Goal: Ask a question: Seek information or help from site administrators or community

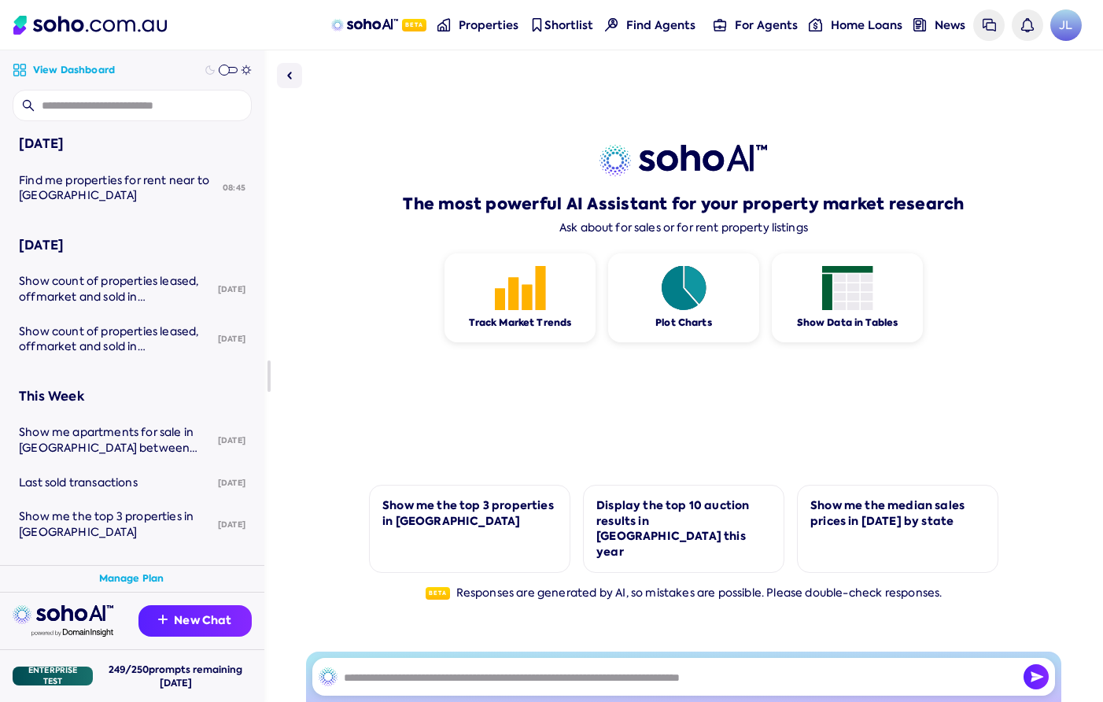
drag, startPoint x: 1102, startPoint y: 139, endPoint x: 871, endPoint y: 114, distance: 231.8
click at [871, 114] on div "The most powerful AI Assistant for your property market research Ask about for …" at bounding box center [683, 375] width 838 height 651
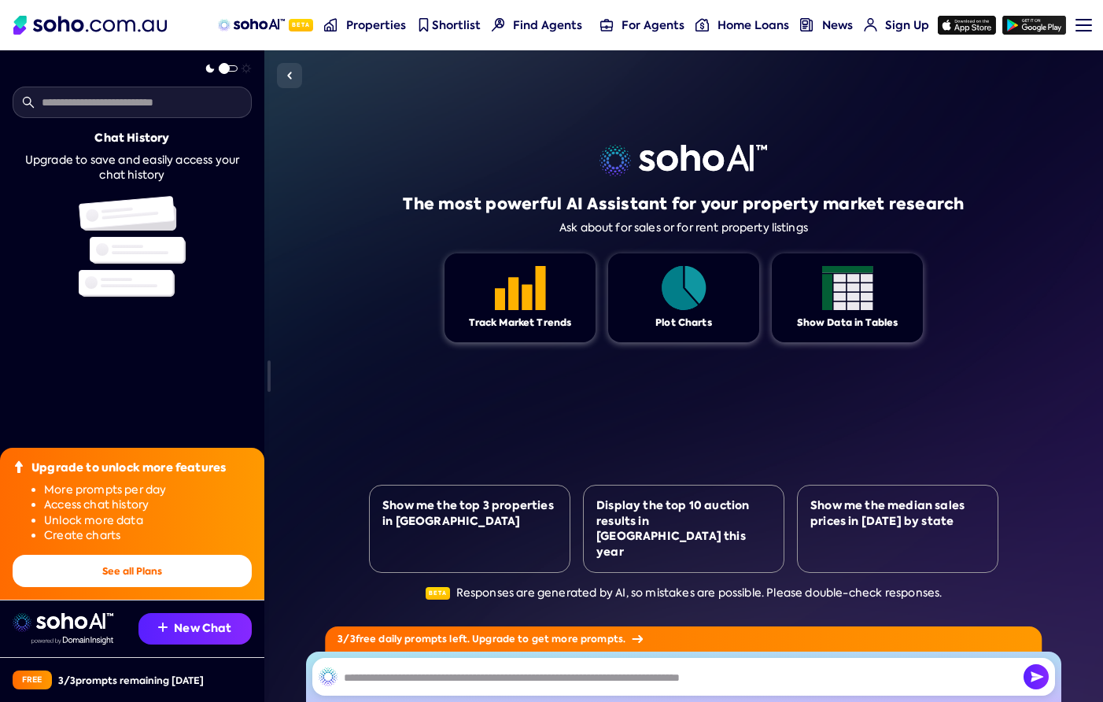
click at [1052, 263] on div "The most powerful AI Assistant for your property market research Ask about for …" at bounding box center [683, 375] width 838 height 651
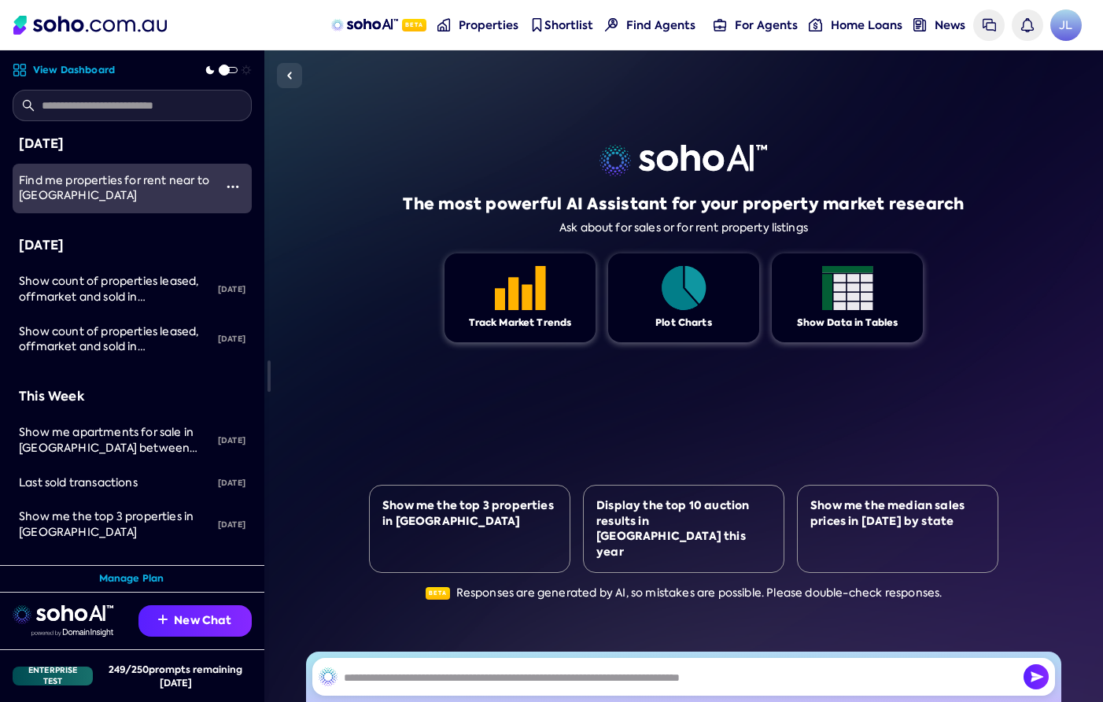
click at [125, 195] on span "Find me properties for rent near to Melbourne University" at bounding box center [114, 188] width 190 height 30
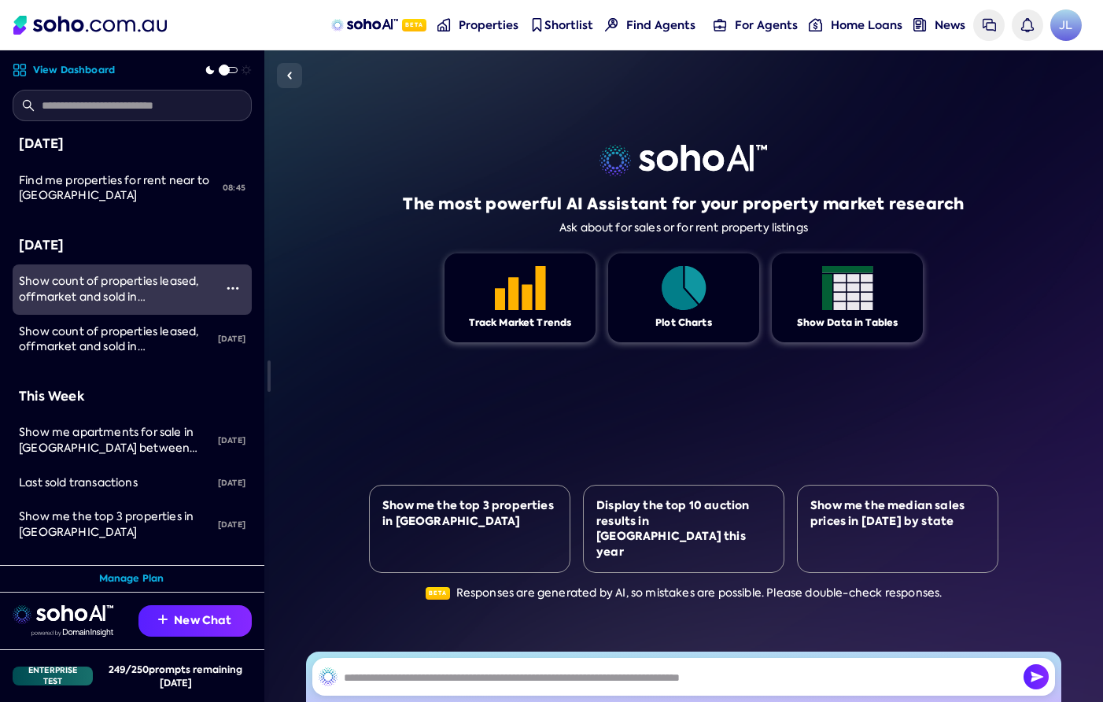
click at [81, 270] on link "Show count of properties leased, offmarket and sold in [GEOGRAPHIC_DATA] for pa…" at bounding box center [113, 289] width 201 height 50
click at [187, 297] on span "Show count of properties leased, offmarket and sold in [GEOGRAPHIC_DATA] for pa…" at bounding box center [108, 304] width 179 height 61
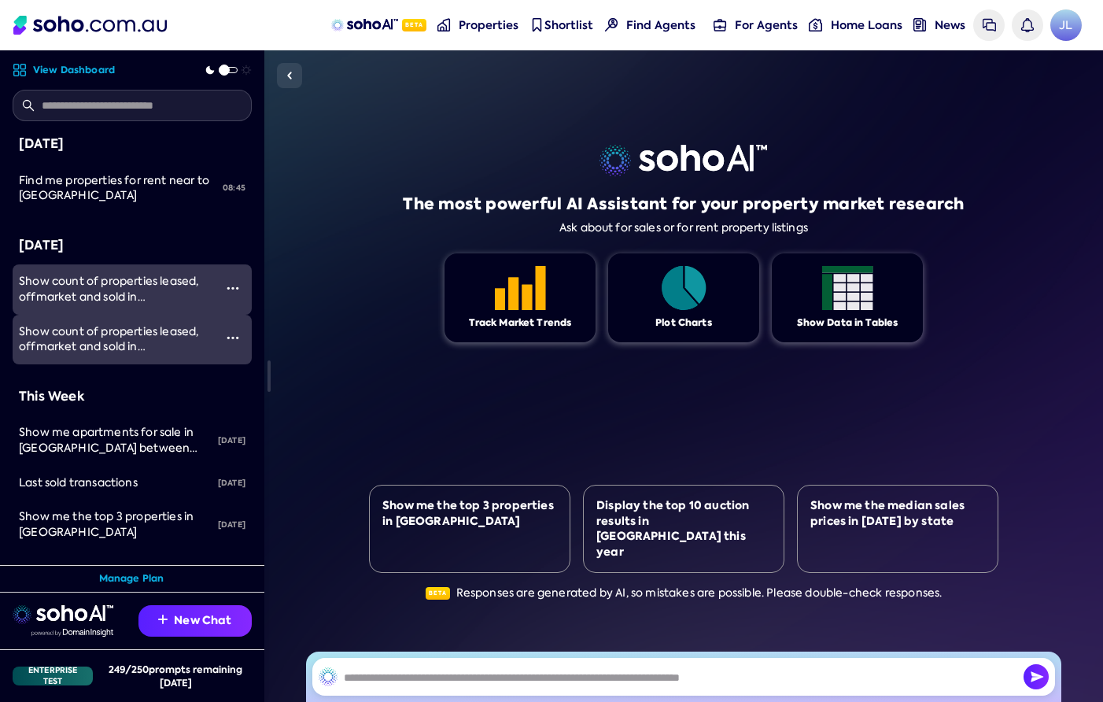
click at [130, 343] on span "Show count of properties leased, offmarket and sold in [GEOGRAPHIC_DATA] for pa…" at bounding box center [108, 354] width 179 height 61
click at [166, 291] on span "Show count of properties leased, offmarket and sold in [GEOGRAPHIC_DATA] for pa…" at bounding box center [108, 304] width 179 height 61
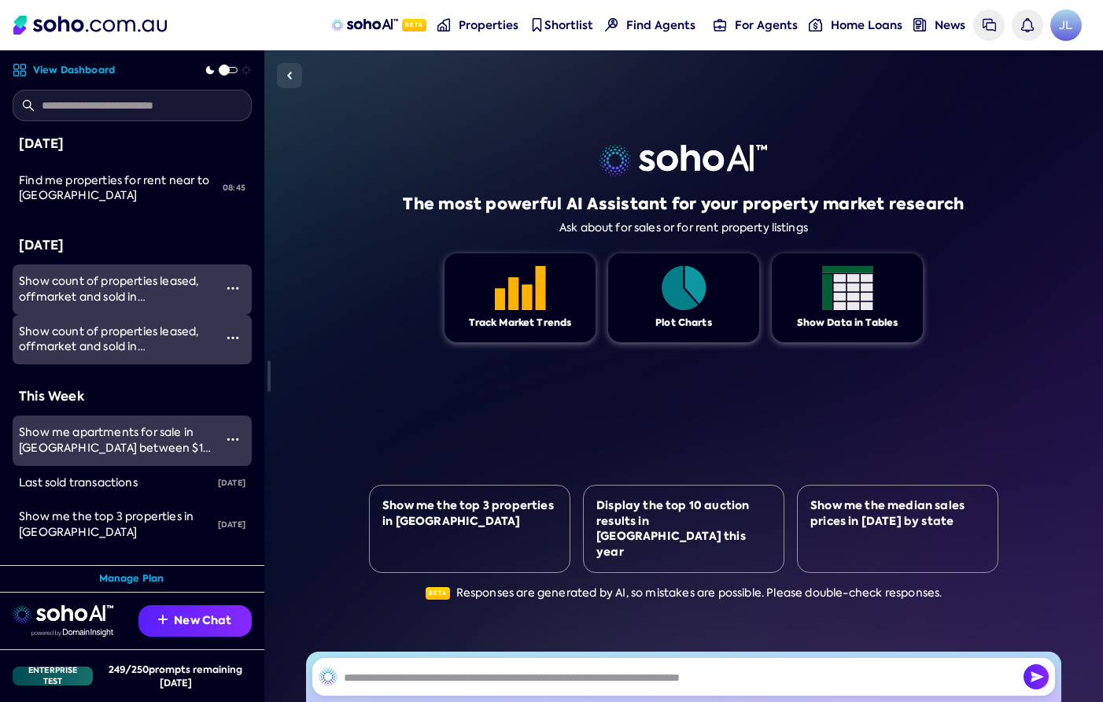
click at [141, 429] on span "Show me apartments for sale in [GEOGRAPHIC_DATA] between $1M and $2M." at bounding box center [116, 447] width 194 height 45
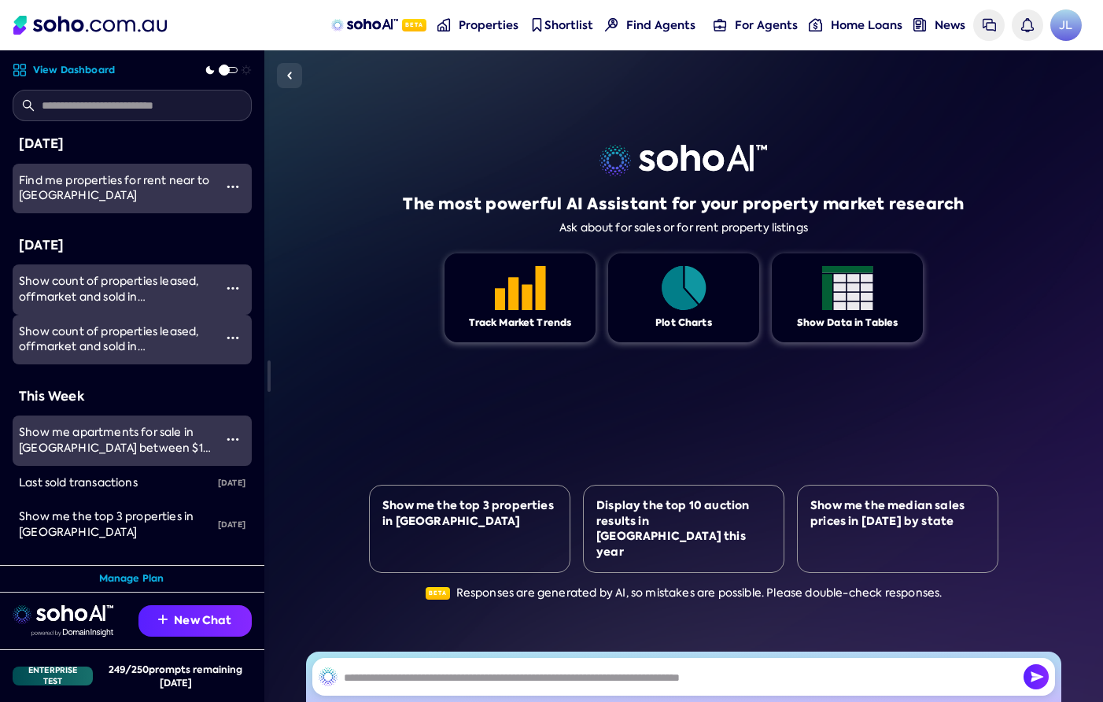
click at [116, 207] on link "Find me properties for rent near to [GEOGRAPHIC_DATA]" at bounding box center [113, 189] width 201 height 50
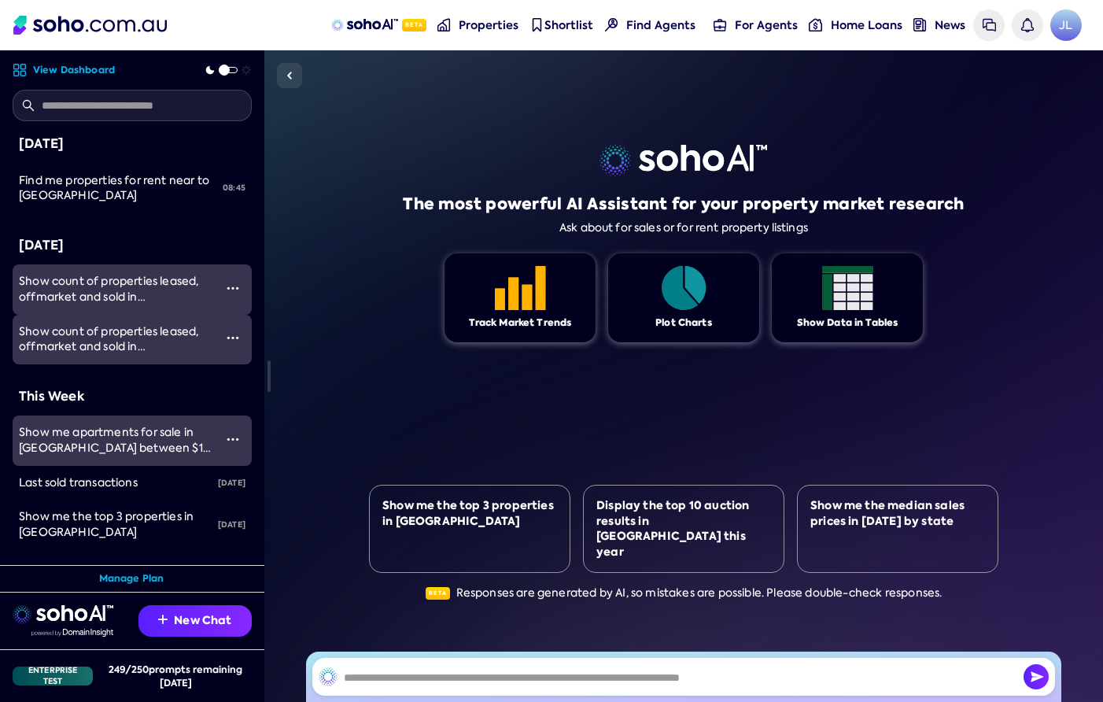
click at [124, 348] on span "Show count of properties leased, offmarket and sold in [GEOGRAPHIC_DATA] for pa…" at bounding box center [108, 354] width 179 height 61
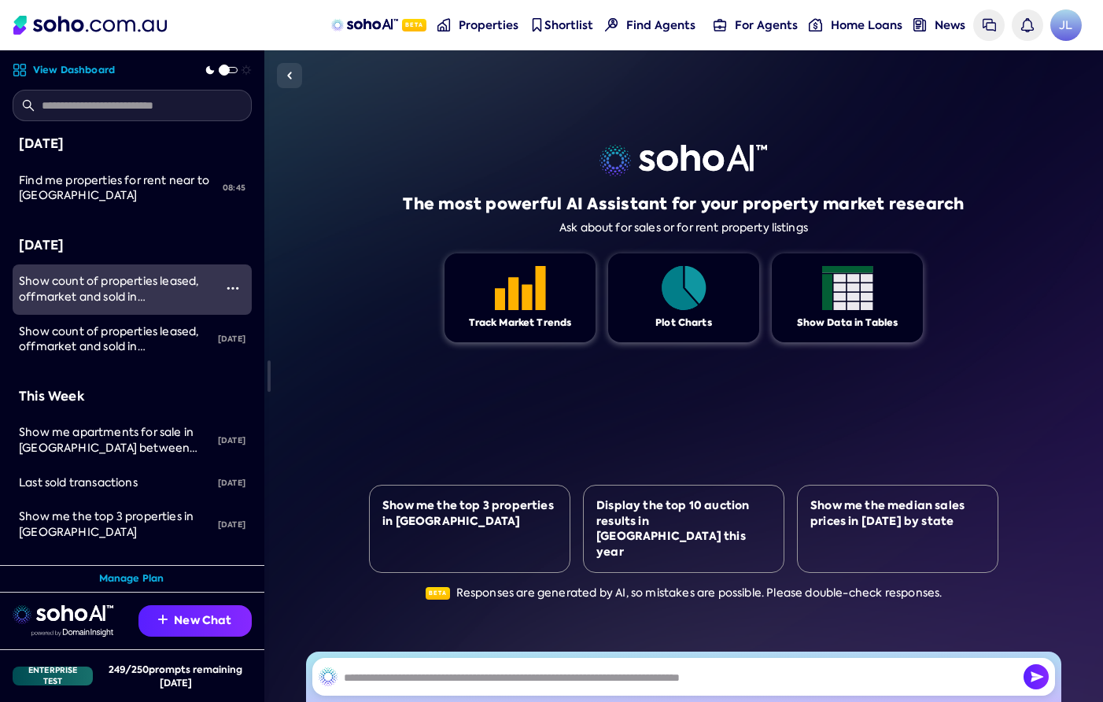
click at [62, 267] on link "Show count of properties leased, offmarket and sold in [GEOGRAPHIC_DATA] for pa…" at bounding box center [113, 289] width 201 height 50
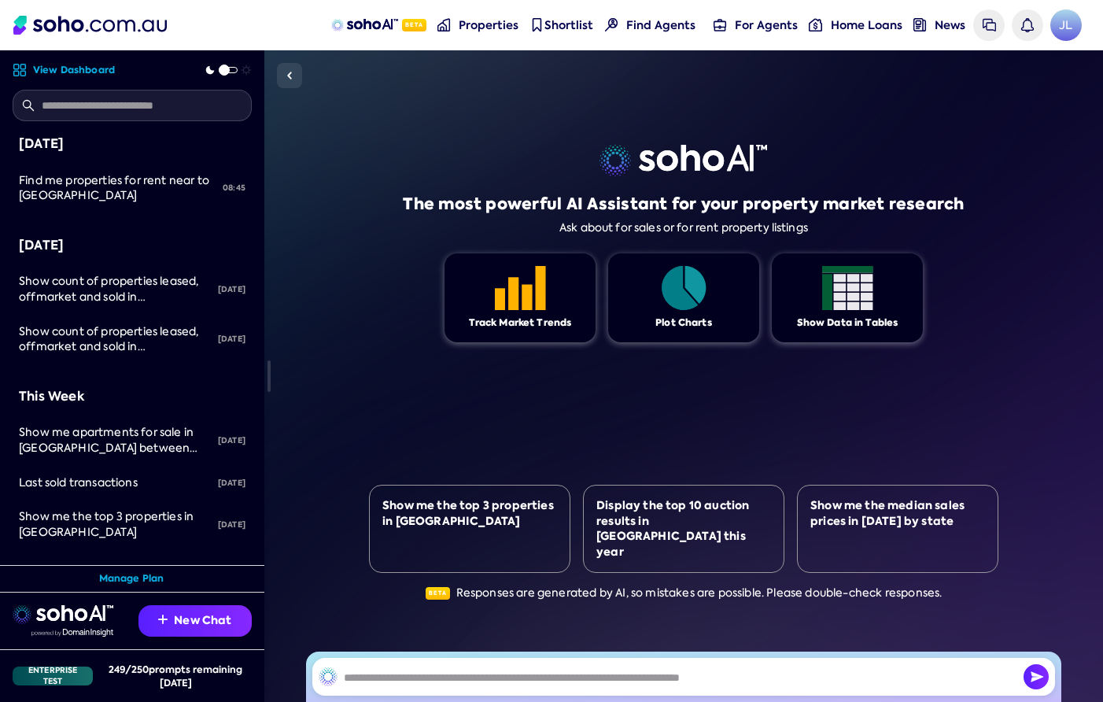
click at [369, 240] on div "The most powerful AI Assistant for your property market research Ask about for …" at bounding box center [683, 375] width 629 height 651
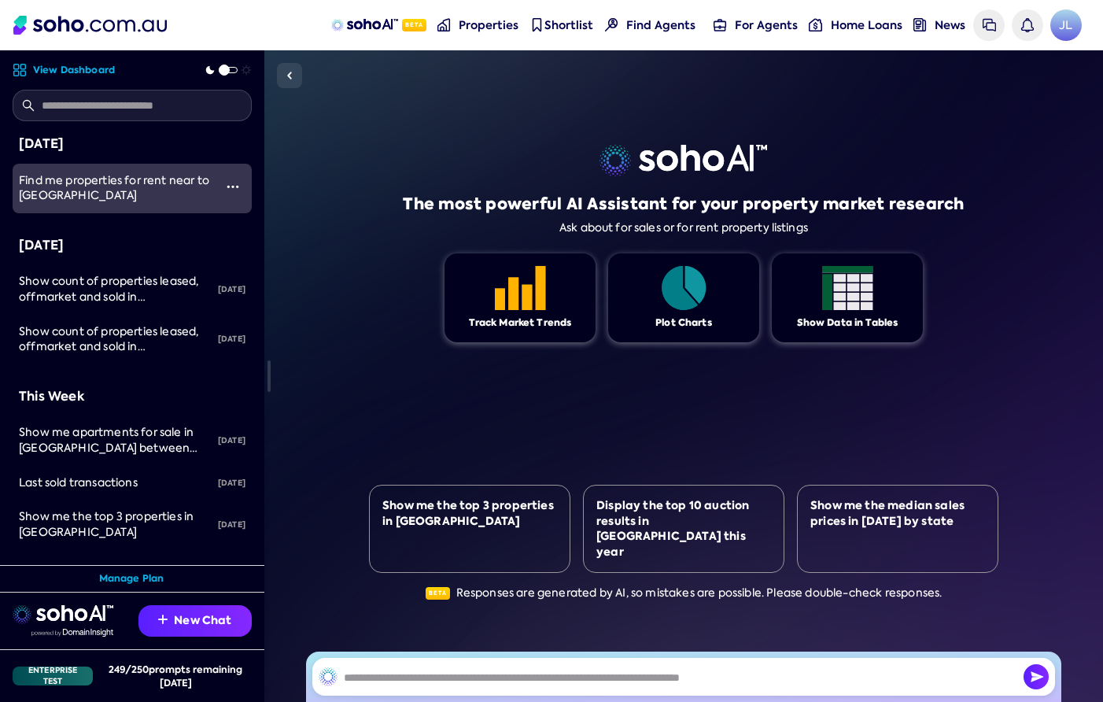
click at [65, 184] on span "Find me properties for rent near to [GEOGRAPHIC_DATA]" at bounding box center [114, 188] width 190 height 30
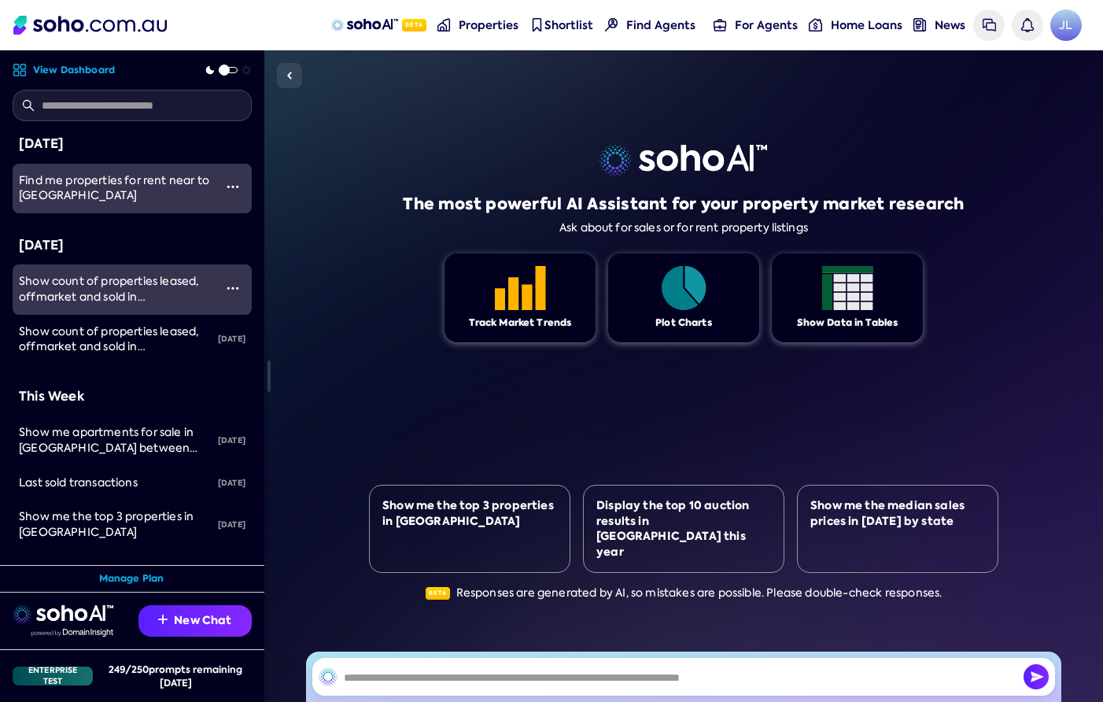
click at [78, 300] on span "Show count of properties leased, offmarket and sold in [GEOGRAPHIC_DATA] for pa…" at bounding box center [108, 304] width 179 height 61
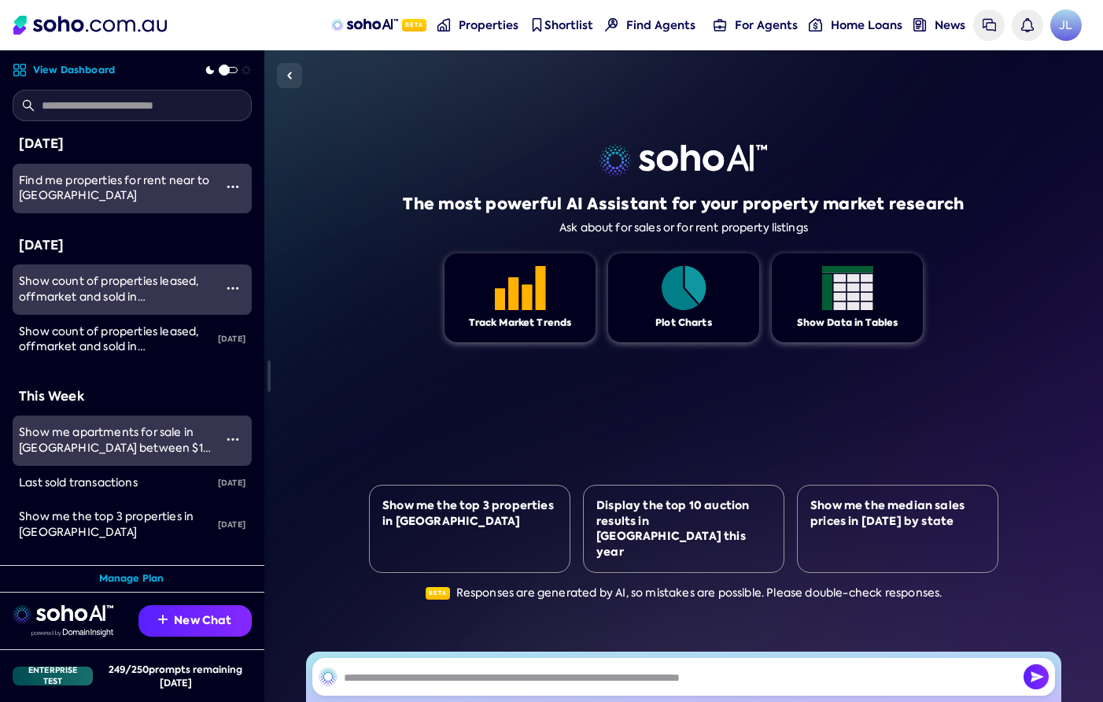
click at [84, 449] on span "Show me apartments for sale in [GEOGRAPHIC_DATA] between $1M and $2M." at bounding box center [116, 447] width 194 height 45
click at [368, 19] on img at bounding box center [364, 25] width 67 height 13
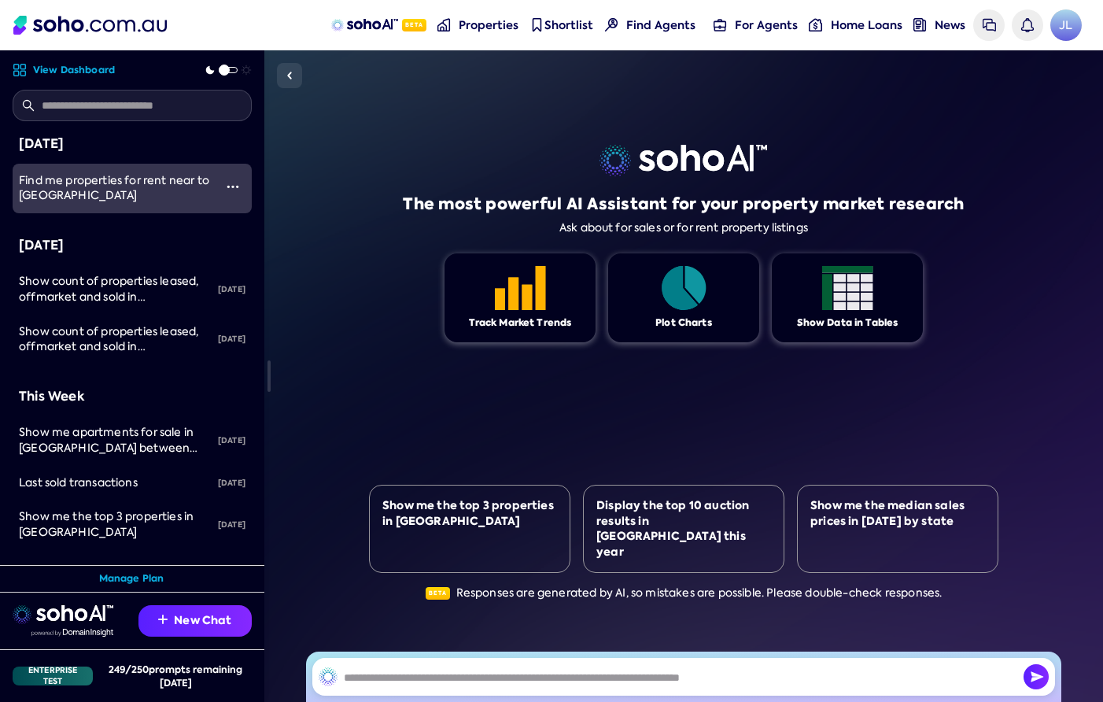
click at [120, 204] on link "Find me properties for rent near to [GEOGRAPHIC_DATA]" at bounding box center [113, 189] width 201 height 50
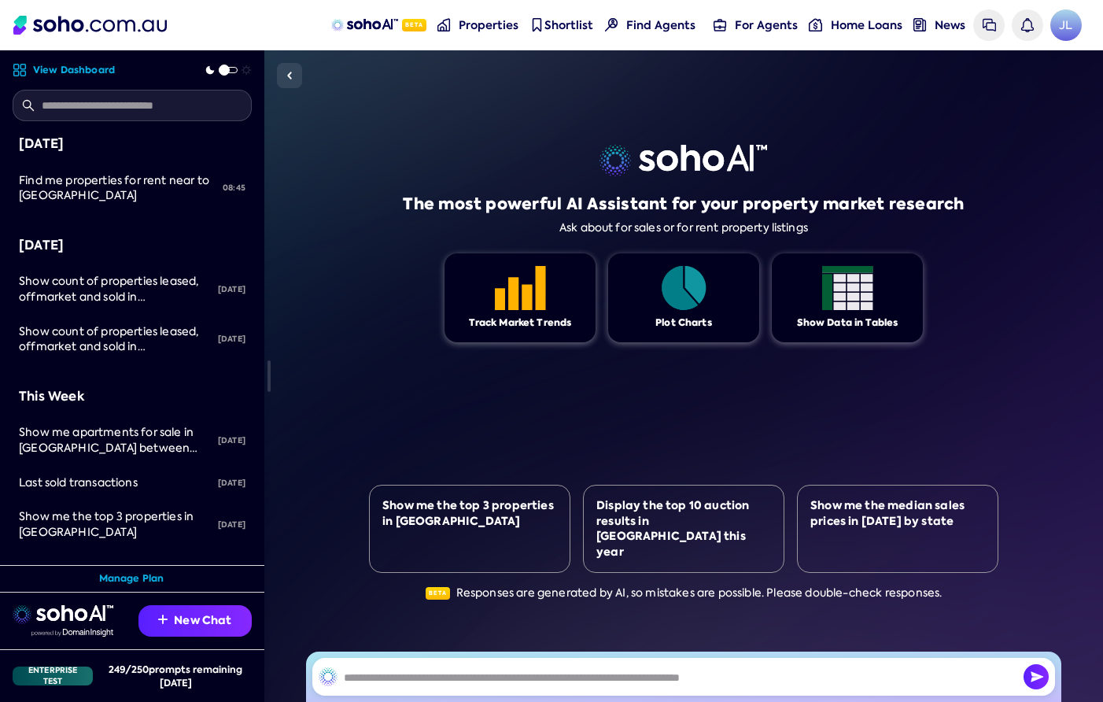
click at [109, 262] on div "Yesterday Show count of properties leased, offmarket and sold in Sydney for pas…" at bounding box center [132, 299] width 239 height 129
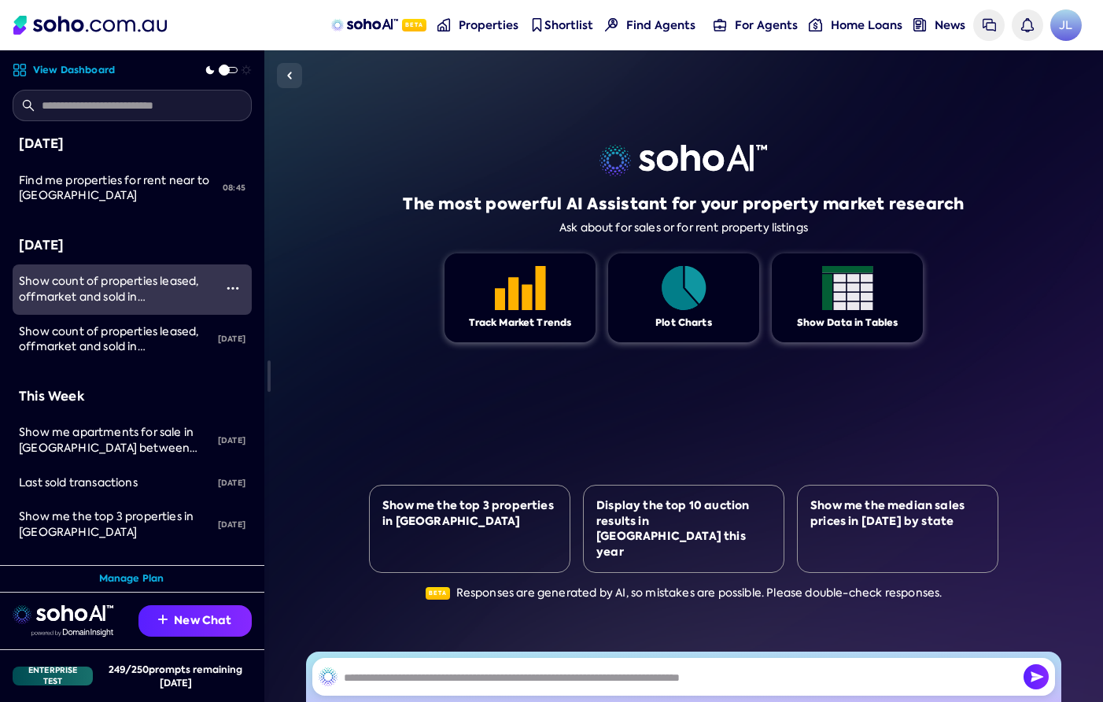
click at [107, 286] on span "Show count of properties leased, offmarket and sold in [GEOGRAPHIC_DATA] for pa…" at bounding box center [108, 304] width 179 height 61
click at [448, 23] on img at bounding box center [443, 24] width 13 height 13
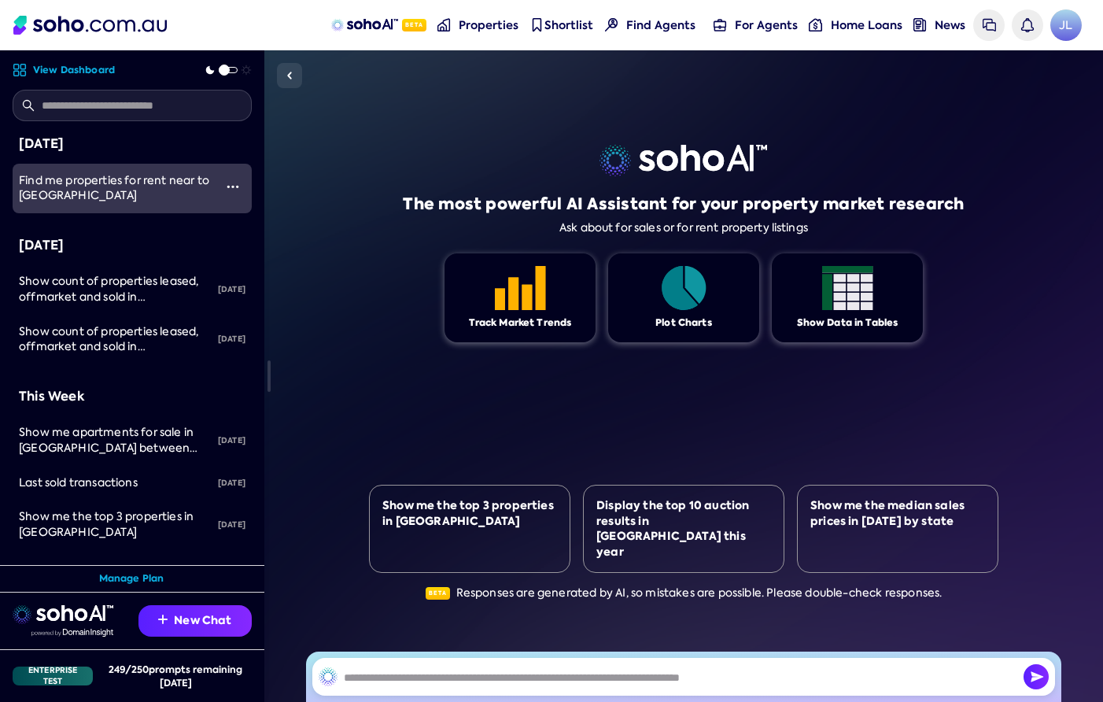
click at [168, 190] on div "Find me properties for rent near to [GEOGRAPHIC_DATA]" at bounding box center [116, 188] width 195 height 31
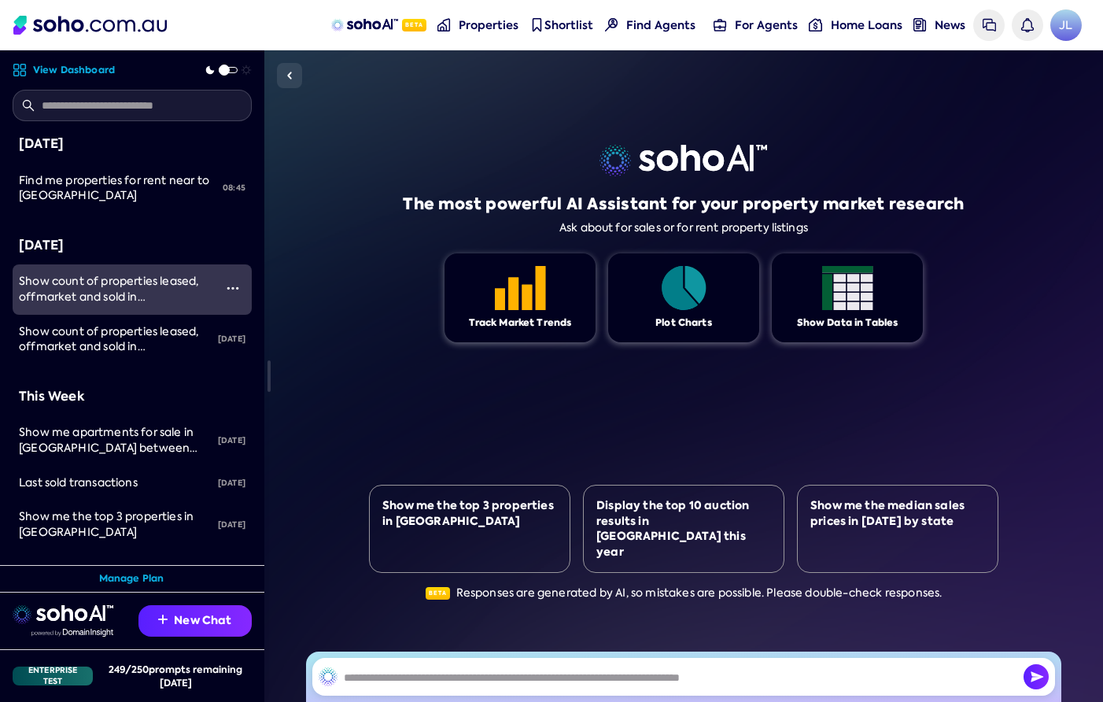
click at [123, 280] on span "Show count of properties leased, offmarket and sold in [GEOGRAPHIC_DATA] for pa…" at bounding box center [108, 304] width 179 height 61
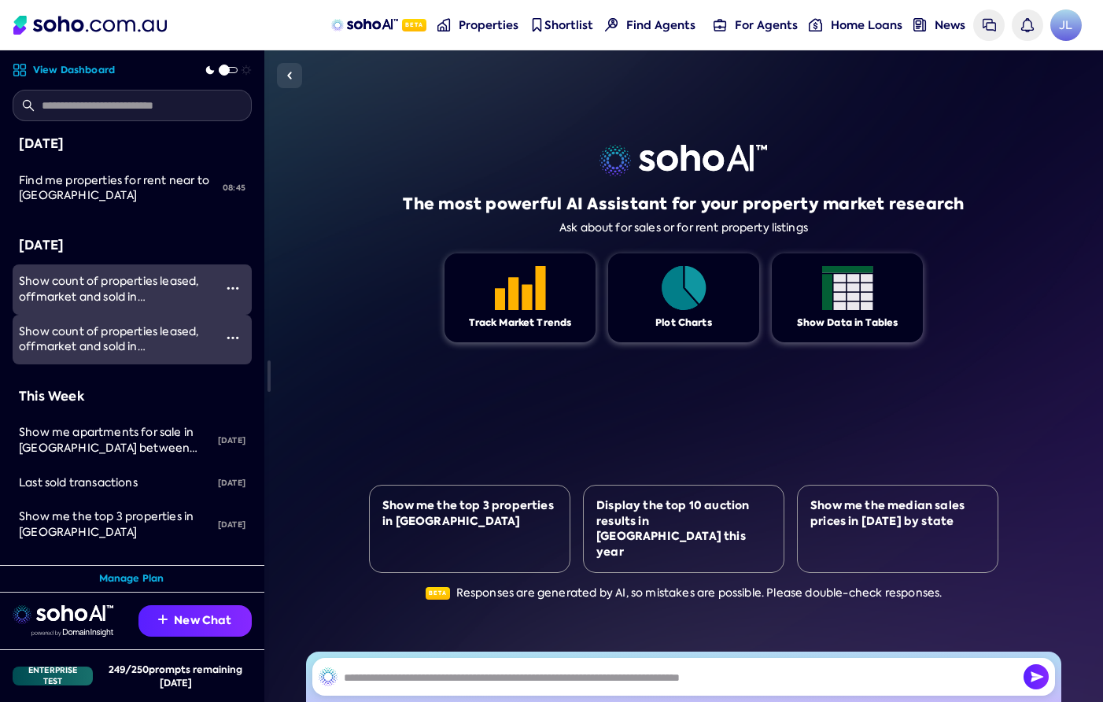
click at [116, 341] on span "Show count of properties leased, offmarket and sold in [GEOGRAPHIC_DATA] for pa…" at bounding box center [108, 354] width 179 height 61
